Goal: Transaction & Acquisition: Subscribe to service/newsletter

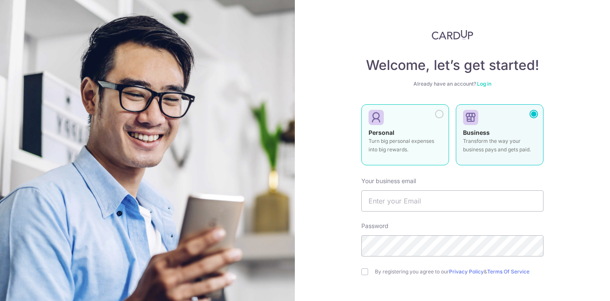
click at [392, 148] on p "Turn big personal expenses into big rewards." at bounding box center [404, 145] width 73 height 17
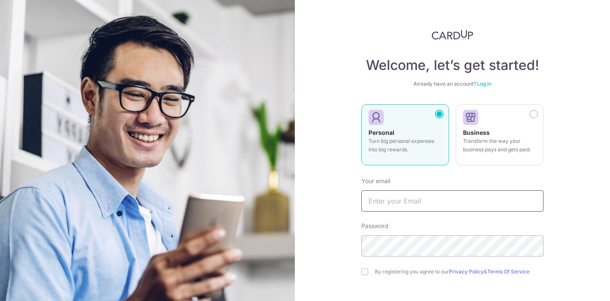
click at [395, 195] on input "text" at bounding box center [452, 200] width 182 height 21
type input "[EMAIL_ADDRESS][DOMAIN_NAME]"
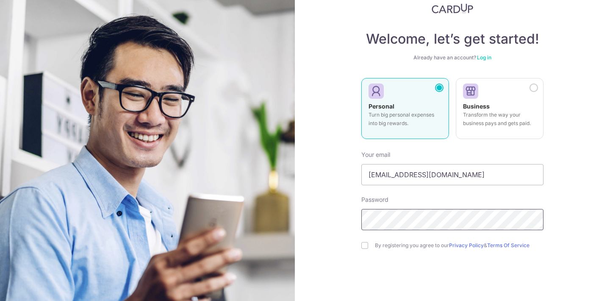
scroll to position [69, 0]
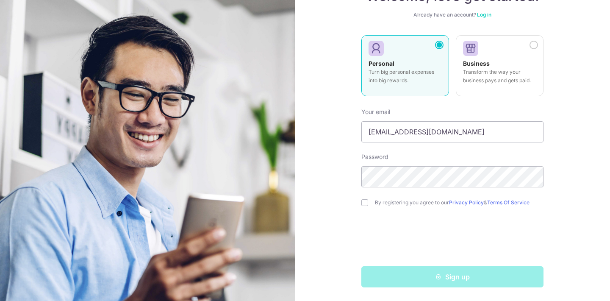
click at [364, 197] on div "By registering you agree to our Privacy Policy & Terms Of Service" at bounding box center [452, 202] width 182 height 10
click at [364, 199] on input "checkbox" at bounding box center [364, 202] width 7 height 7
checkbox input "true"
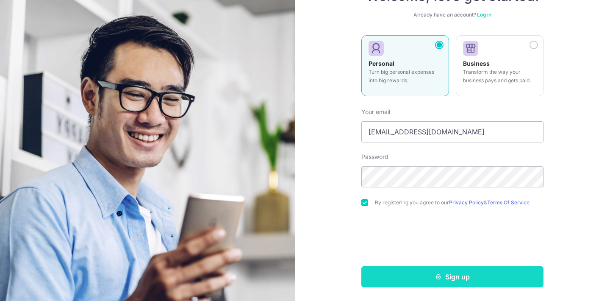
click at [411, 271] on button "Sign up" at bounding box center [452, 276] width 182 height 21
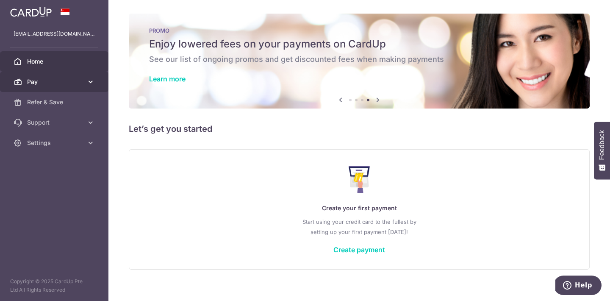
click at [88, 83] on icon at bounding box center [90, 82] width 8 height 8
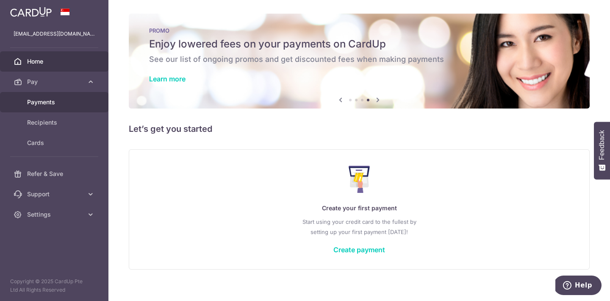
click at [42, 105] on span "Payments" at bounding box center [55, 102] width 56 height 8
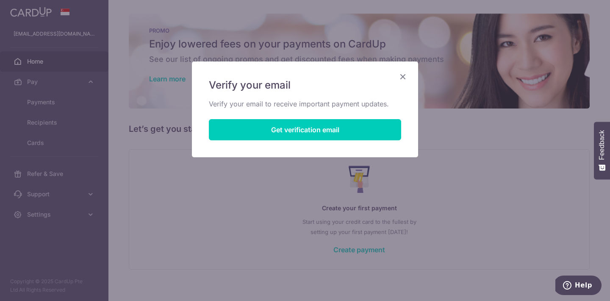
click at [404, 76] on icon "Close" at bounding box center [403, 76] width 10 height 11
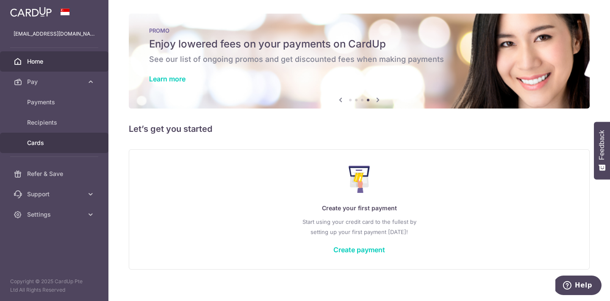
click at [75, 139] on span "Cards" at bounding box center [55, 142] width 56 height 8
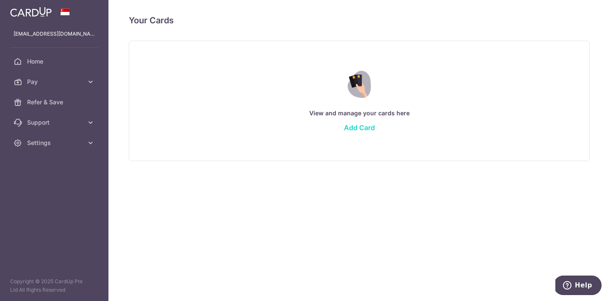
click at [358, 127] on link "Add Card" at bounding box center [359, 127] width 31 height 8
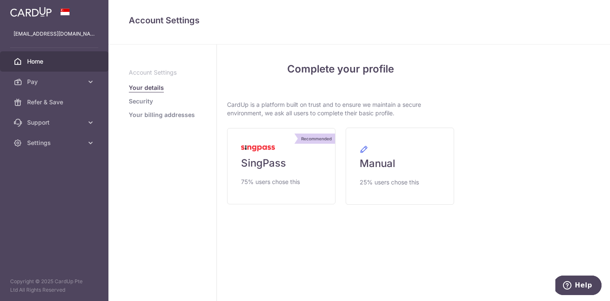
click at [48, 64] on span "Home" at bounding box center [55, 61] width 56 height 8
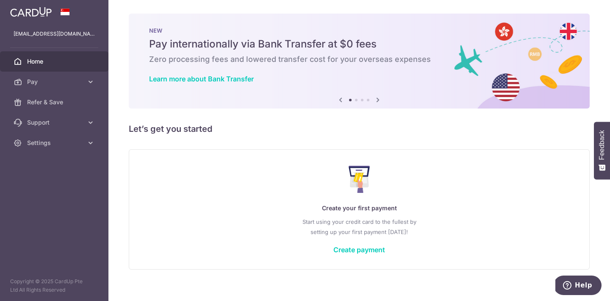
click at [376, 101] on icon at bounding box center [378, 99] width 10 height 11
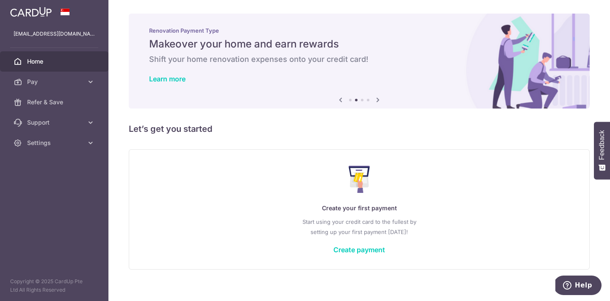
click at [376, 101] on icon at bounding box center [378, 99] width 10 height 11
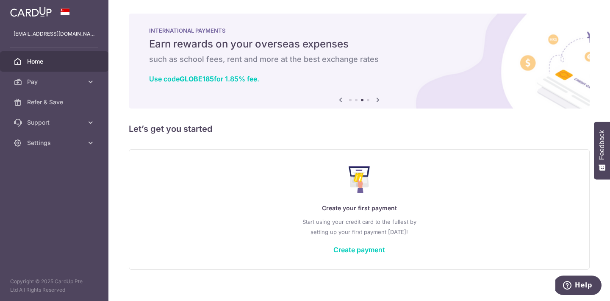
click at [339, 97] on icon at bounding box center [340, 99] width 10 height 11
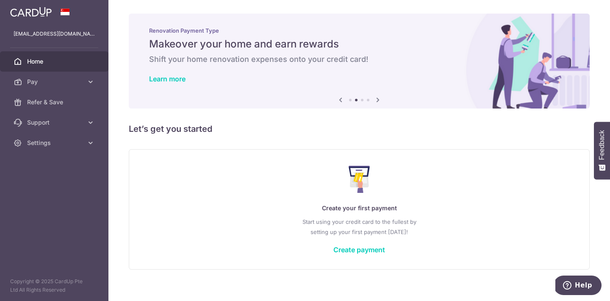
click at [188, 79] on div "Learn more" at bounding box center [359, 79] width 420 height 8
click at [181, 76] on link "Learn more" at bounding box center [167, 79] width 36 height 8
